Goal: Use online tool/utility: Utilize a website feature to perform a specific function

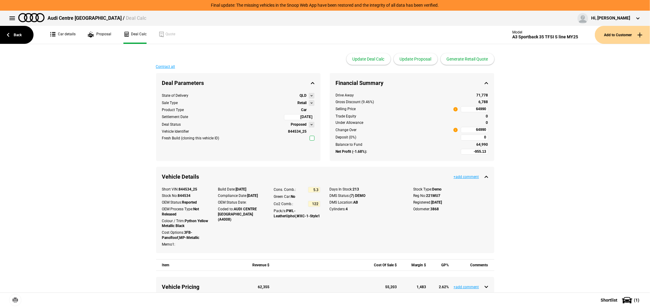
click at [9, 33] on link "Back" at bounding box center [17, 35] width 34 height 18
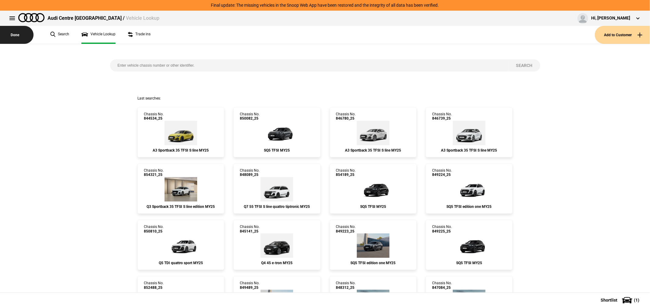
click at [16, 33] on button "Done" at bounding box center [17, 35] width 34 height 18
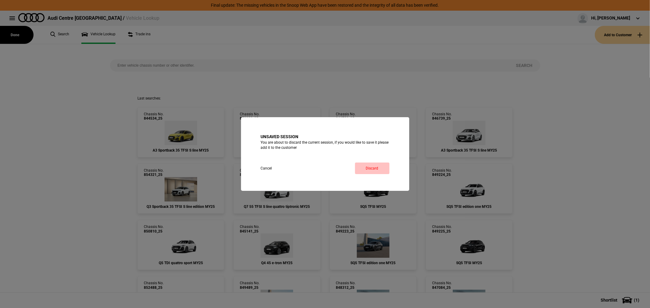
click at [371, 167] on button "Discard" at bounding box center [372, 169] width 34 height 12
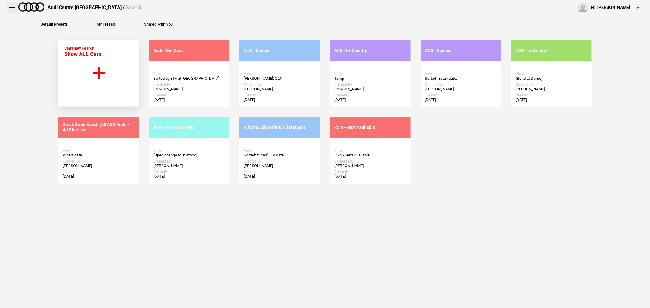
click at [13, 7] on button at bounding box center [12, 8] width 12 height 12
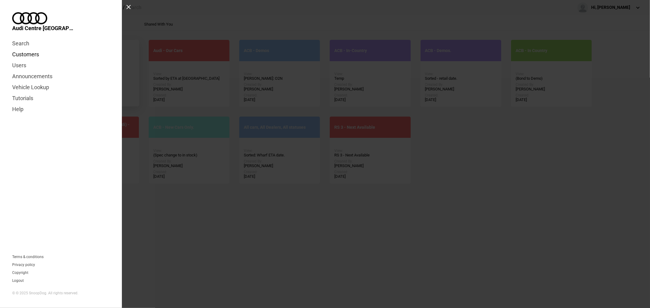
click at [31, 49] on link "Customers" at bounding box center [61, 54] width 98 height 11
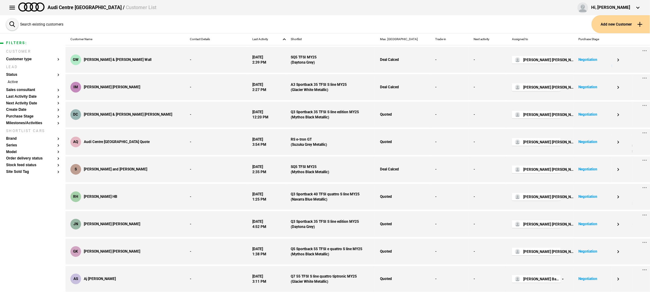
click at [11, 24] on button "Search existing customers" at bounding box center [36, 24] width 61 height 18
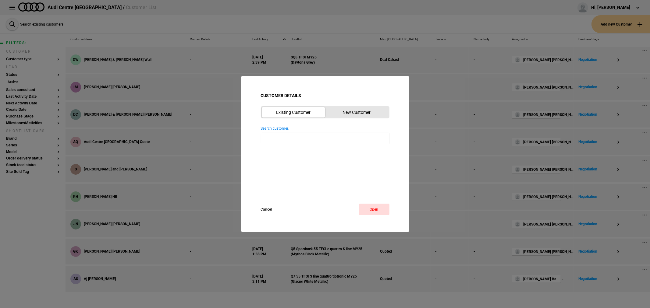
click at [296, 139] on input "Search customer: Reset" at bounding box center [325, 139] width 129 height 12
type input "kellie"
click at [266, 209] on button "Cancel" at bounding box center [272, 210] width 22 height 12
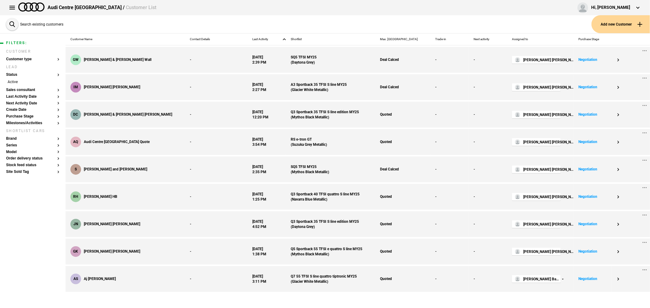
click at [625, 23] on button "Add new Customer" at bounding box center [620, 24] width 59 height 18
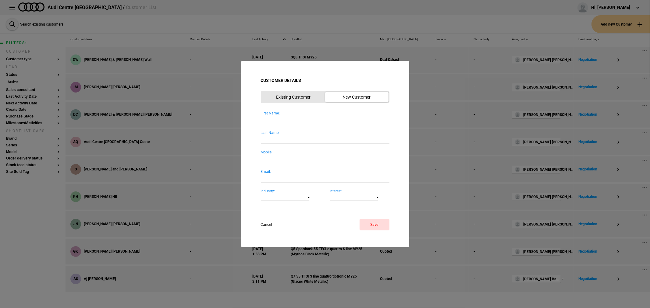
click at [303, 124] on input "First Name:" at bounding box center [325, 120] width 129 height 8
type input "Kellie"
type input "Q8"
click at [373, 226] on button "Save" at bounding box center [375, 225] width 30 height 12
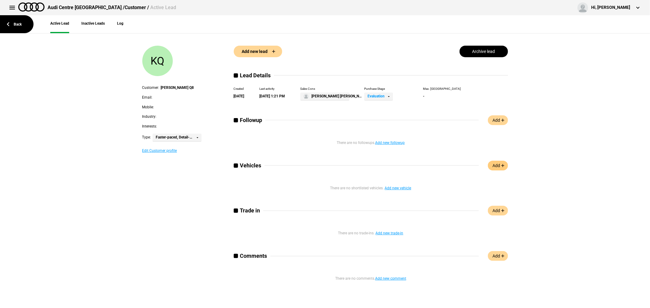
click at [501, 166] on link "Add" at bounding box center [498, 166] width 20 height 10
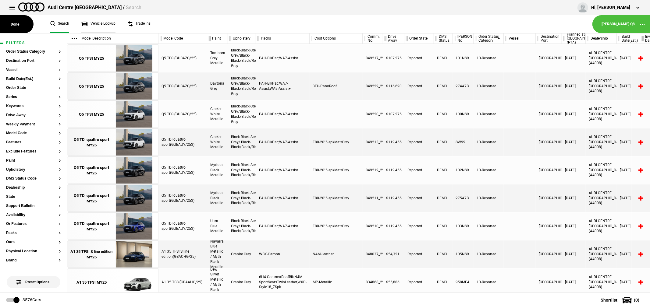
click at [92, 26] on link "Vehicle Lookup" at bounding box center [98, 24] width 34 height 18
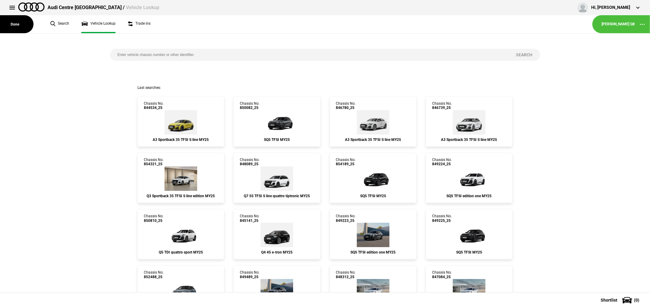
click at [194, 53] on input "search" at bounding box center [309, 55] width 399 height 12
type input "853162"
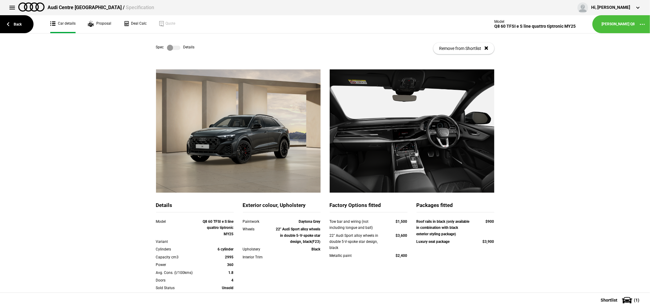
click at [168, 49] on label at bounding box center [173, 48] width 13 height 6
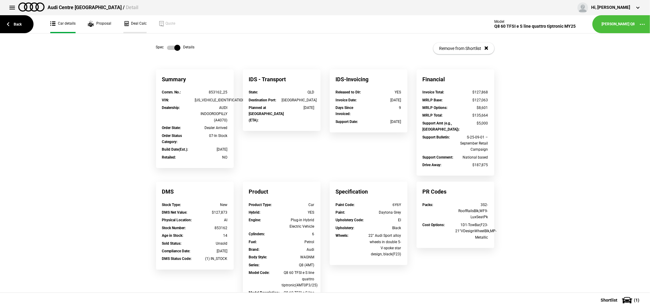
click at [134, 24] on link "Deal Calc" at bounding box center [134, 24] width 23 height 18
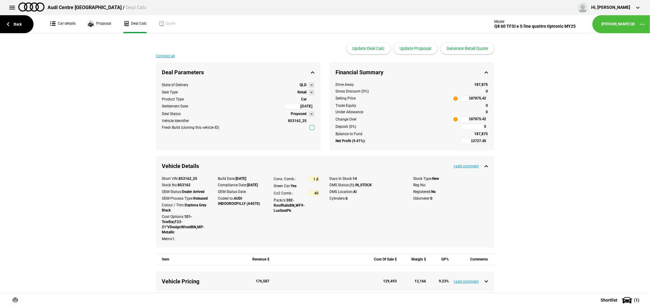
click at [461, 98] on input "187875.42" at bounding box center [474, 99] width 27 height 6
type input "169000"
type input "527.86"
type input "169000"
click at [64, 20] on link "Car details" at bounding box center [62, 24] width 25 height 18
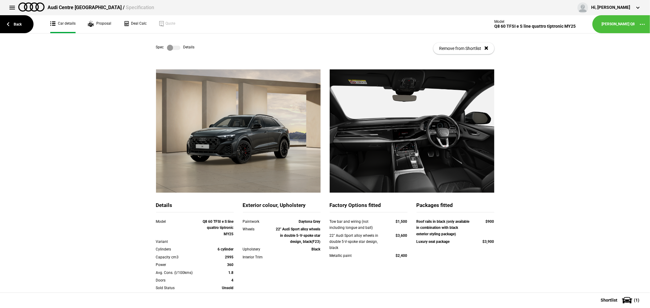
click at [170, 45] on label at bounding box center [173, 48] width 13 height 6
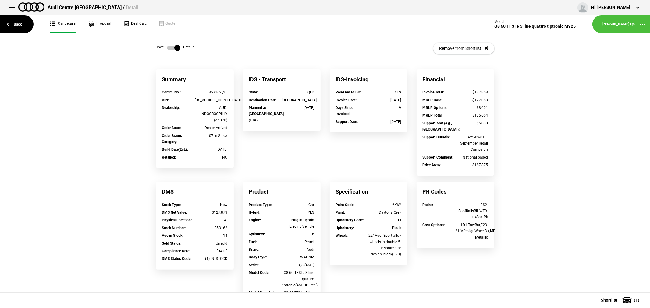
click at [171, 49] on label at bounding box center [173, 48] width 13 height 6
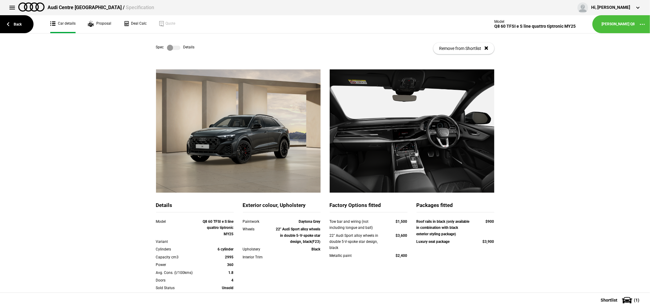
click at [169, 46] on label at bounding box center [173, 48] width 13 height 6
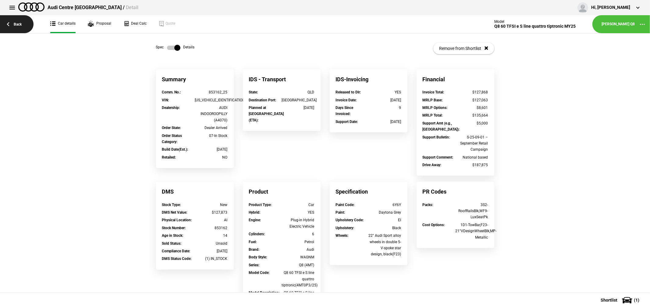
click at [13, 28] on link "Back" at bounding box center [17, 24] width 34 height 18
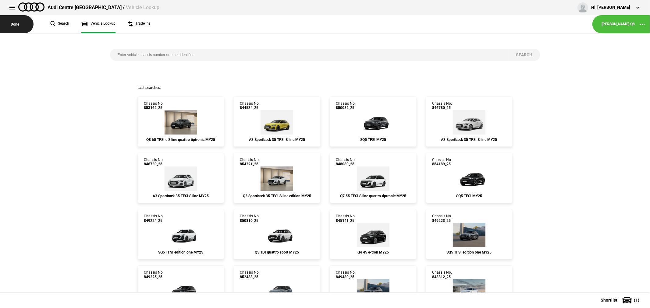
click at [13, 26] on button "Done" at bounding box center [17, 24] width 34 height 18
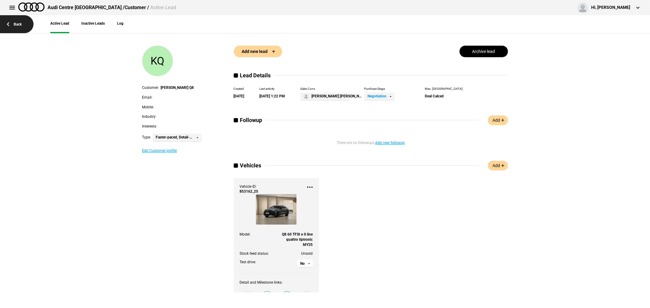
click at [10, 22] on link "Back" at bounding box center [17, 24] width 34 height 18
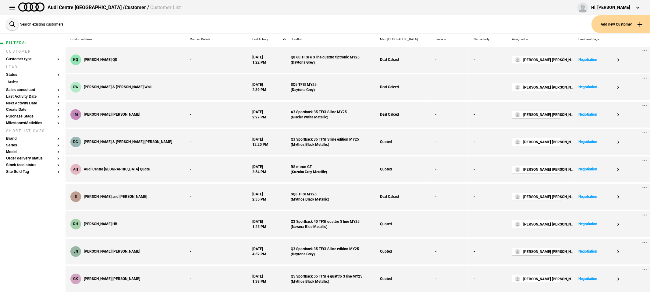
click at [13, 8] on button at bounding box center [12, 8] width 12 height 12
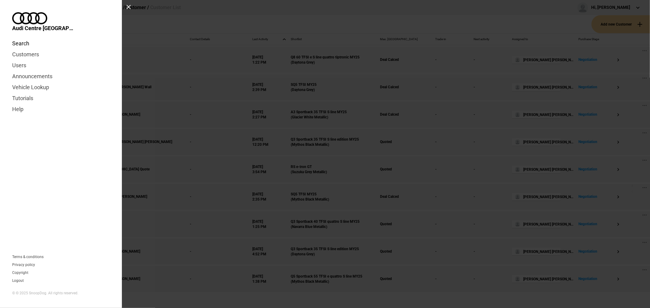
click at [22, 38] on link "Search" at bounding box center [61, 43] width 98 height 11
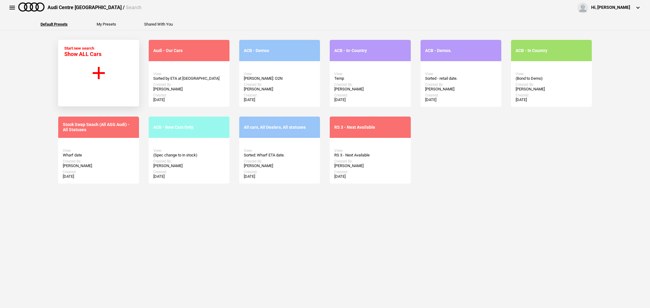
click at [128, 75] on button "Start new search Show ALL Cars" at bounding box center [98, 73] width 81 height 67
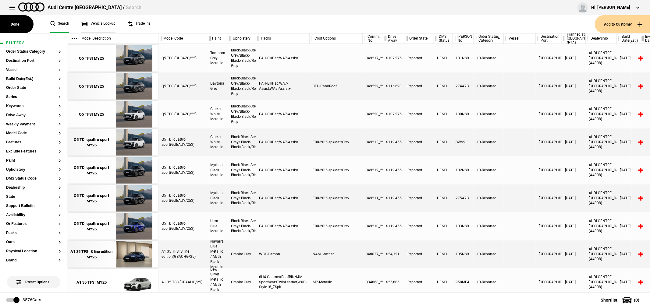
click at [99, 21] on link "Vehicle Lookup" at bounding box center [98, 24] width 34 height 18
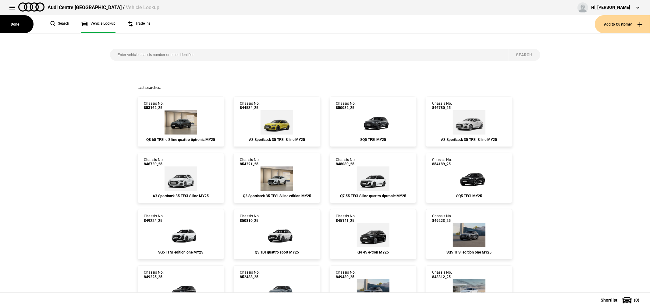
click at [244, 57] on input "search" at bounding box center [309, 55] width 399 height 12
type input "852495"
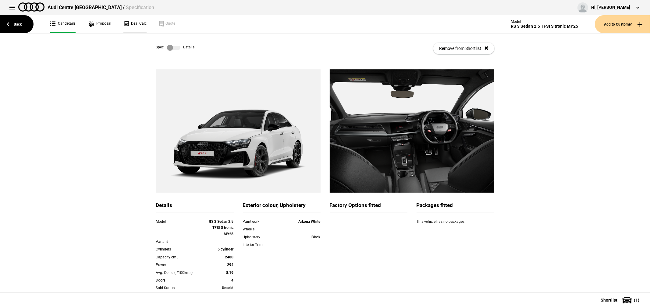
click at [124, 23] on link "Deal Calc" at bounding box center [134, 24] width 23 height 18
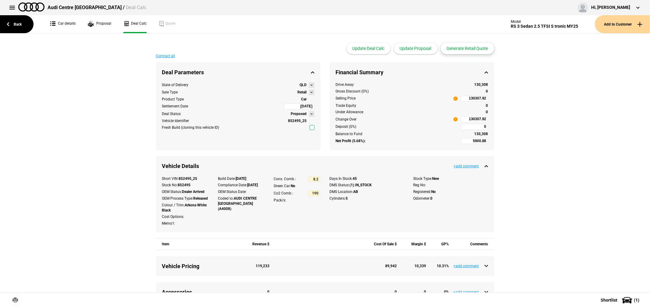
click at [476, 49] on button "Generate Retail Quote" at bounding box center [468, 49] width 54 height 12
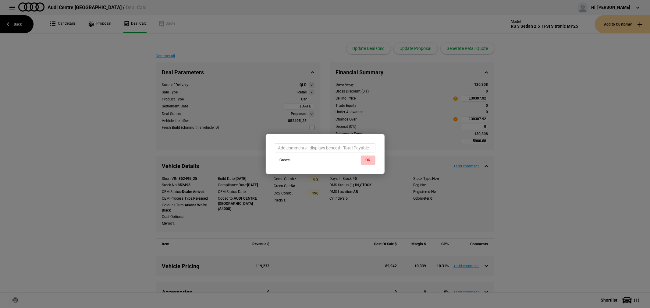
click at [368, 161] on button "OK" at bounding box center [368, 160] width 15 height 9
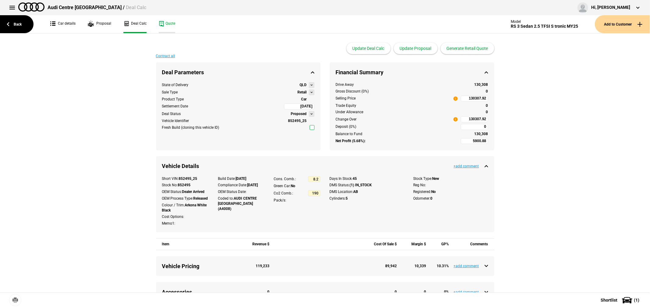
click at [169, 25] on link "Quote" at bounding box center [167, 24] width 16 height 18
